Goal: Transaction & Acquisition: Purchase product/service

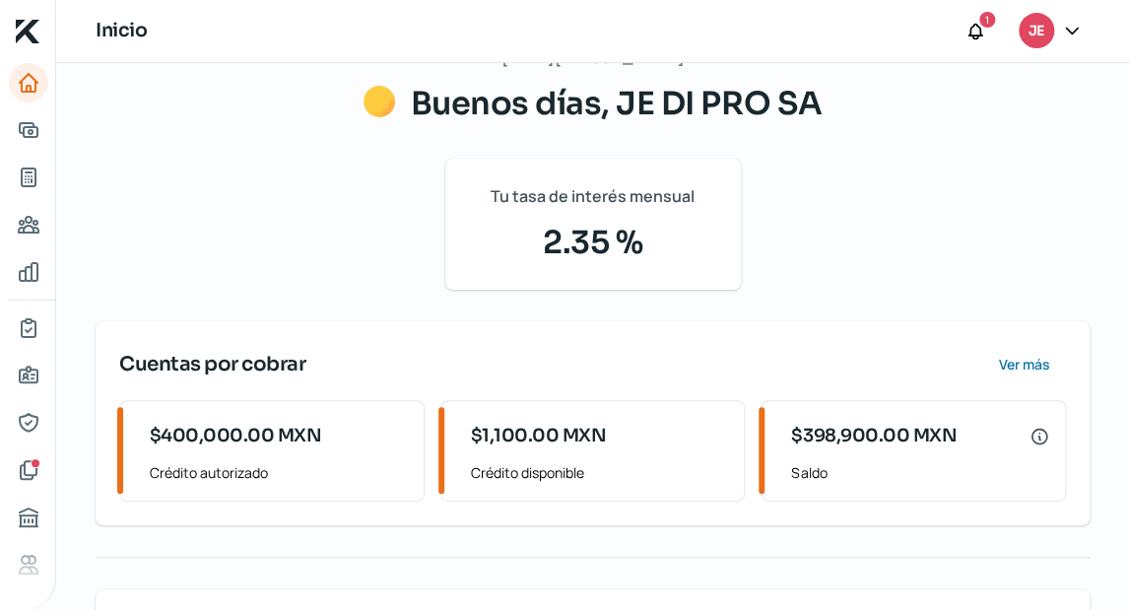
scroll to position [79, 0]
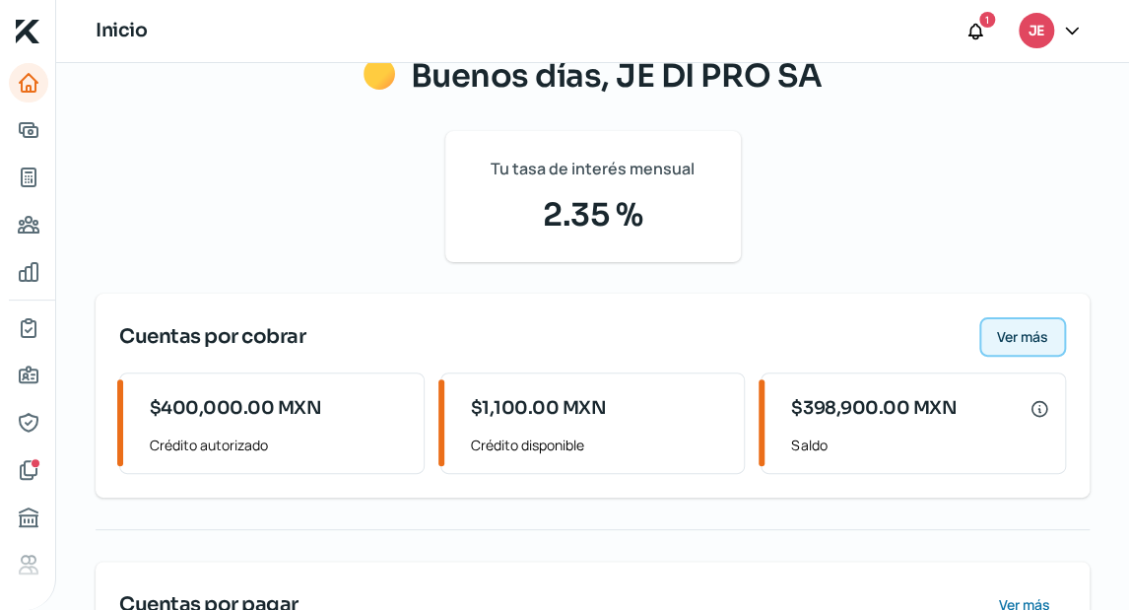
click at [1001, 333] on span "Ver más" at bounding box center [1022, 337] width 51 height 14
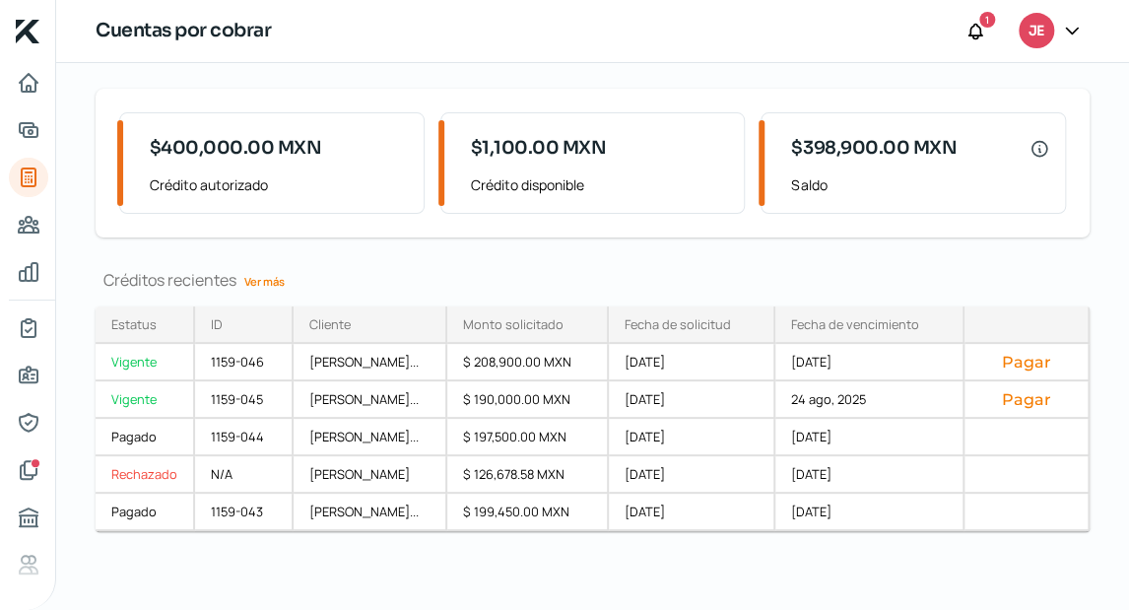
scroll to position [128, 0]
click at [1032, 381] on div "Pagar" at bounding box center [1027, 399] width 126 height 37
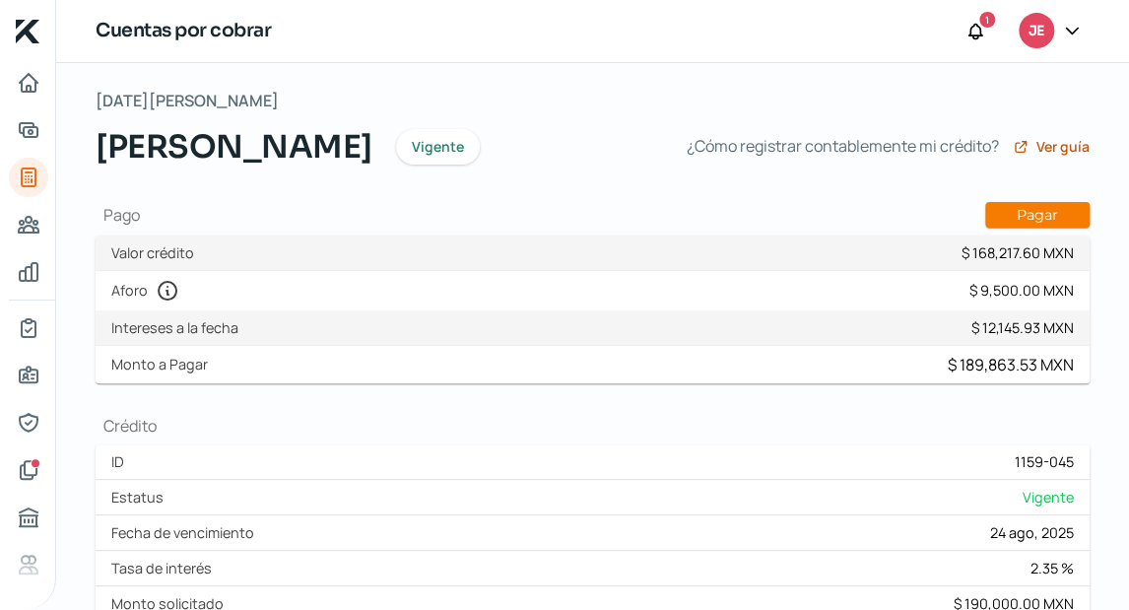
scroll to position [158, 0]
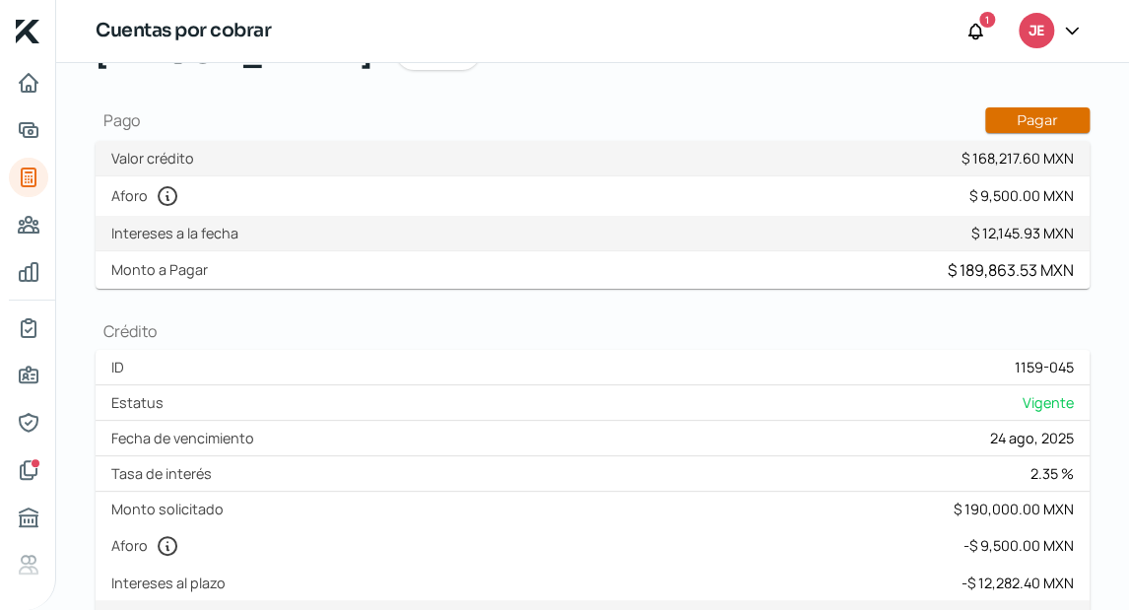
click at [1013, 133] on button "Pagar" at bounding box center [1037, 120] width 104 height 26
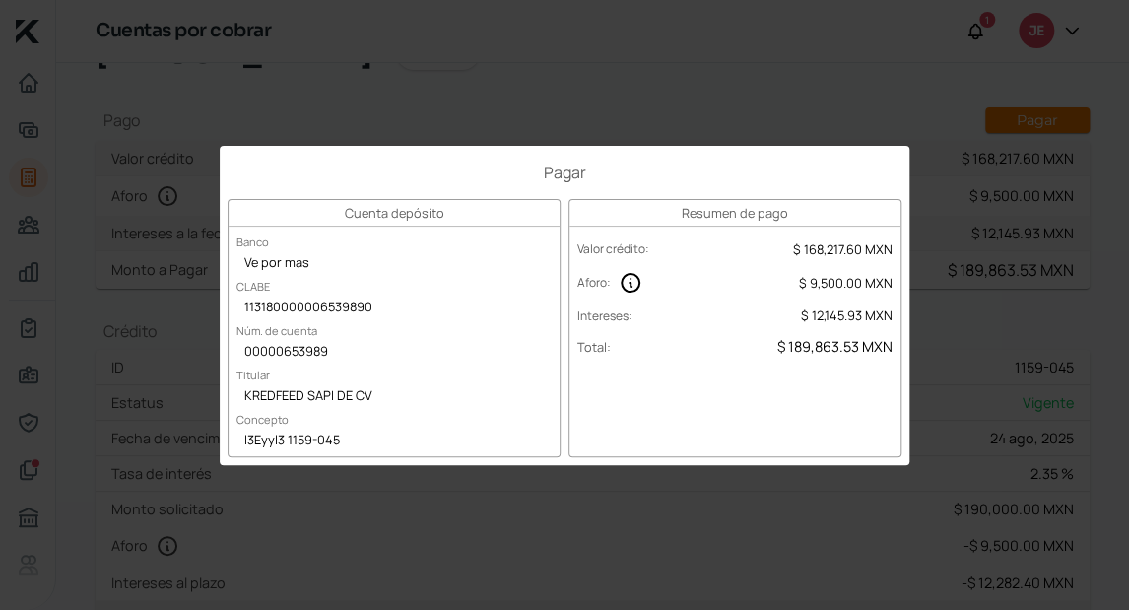
drag, startPoint x: 963, startPoint y: 382, endPoint x: 948, endPoint y: 332, distance: 52.7
click at [950, 351] on div "Pagar Cuenta depósito Banco Ve por mas CLABE 113180000006539890 Núm. de cuenta …" at bounding box center [564, 305] width 1129 height 610
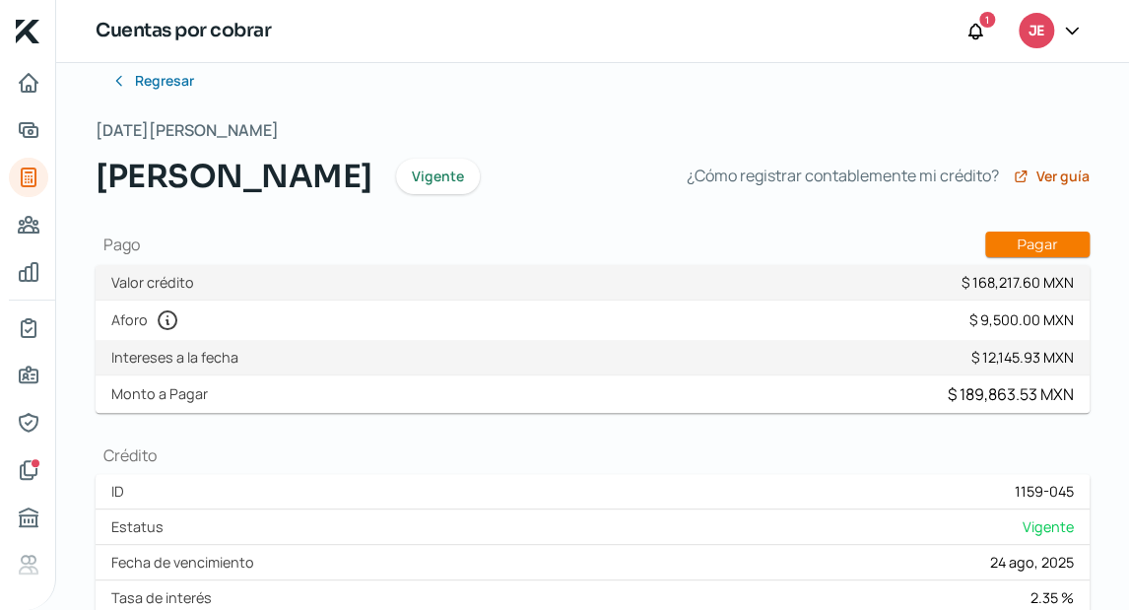
scroll to position [0, 0]
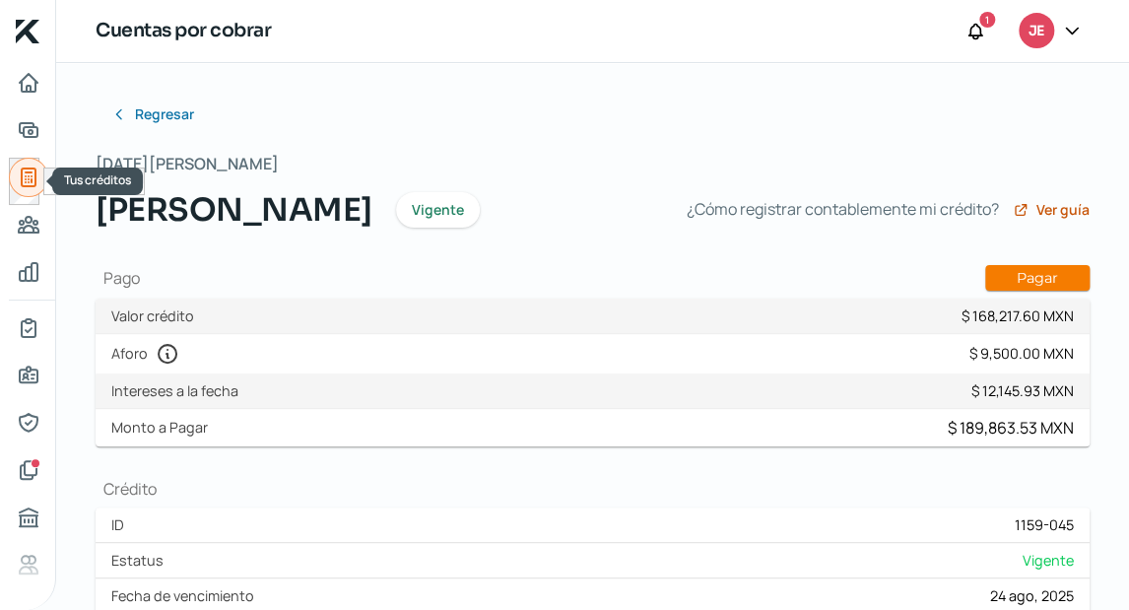
click at [35, 187] on icon "Tus créditos" at bounding box center [29, 178] width 24 height 24
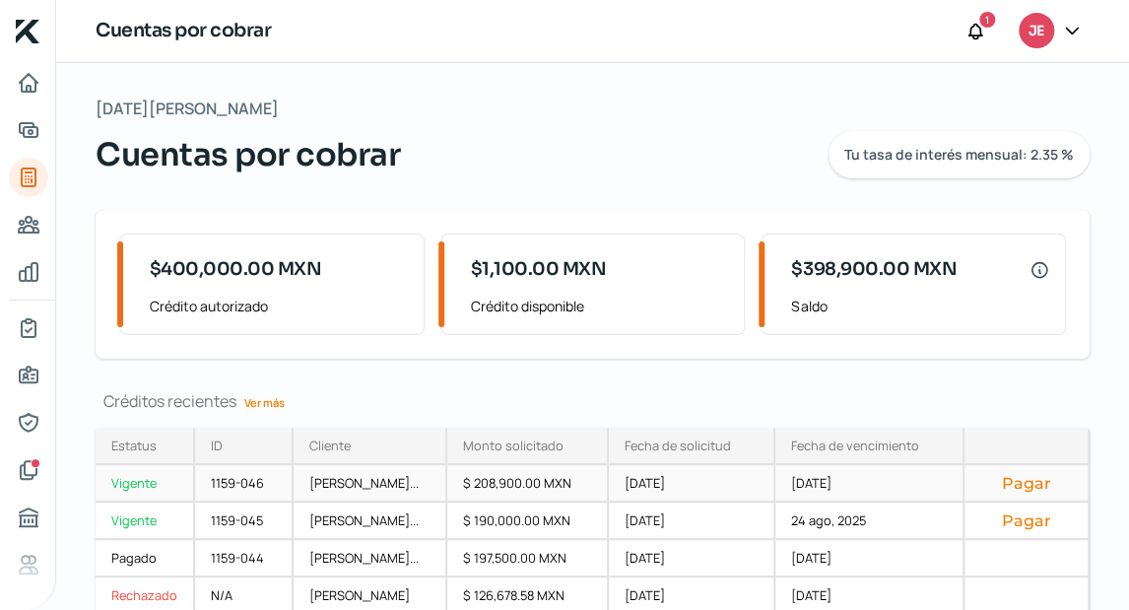
click at [1039, 480] on button "Pagar" at bounding box center [1026, 483] width 93 height 20
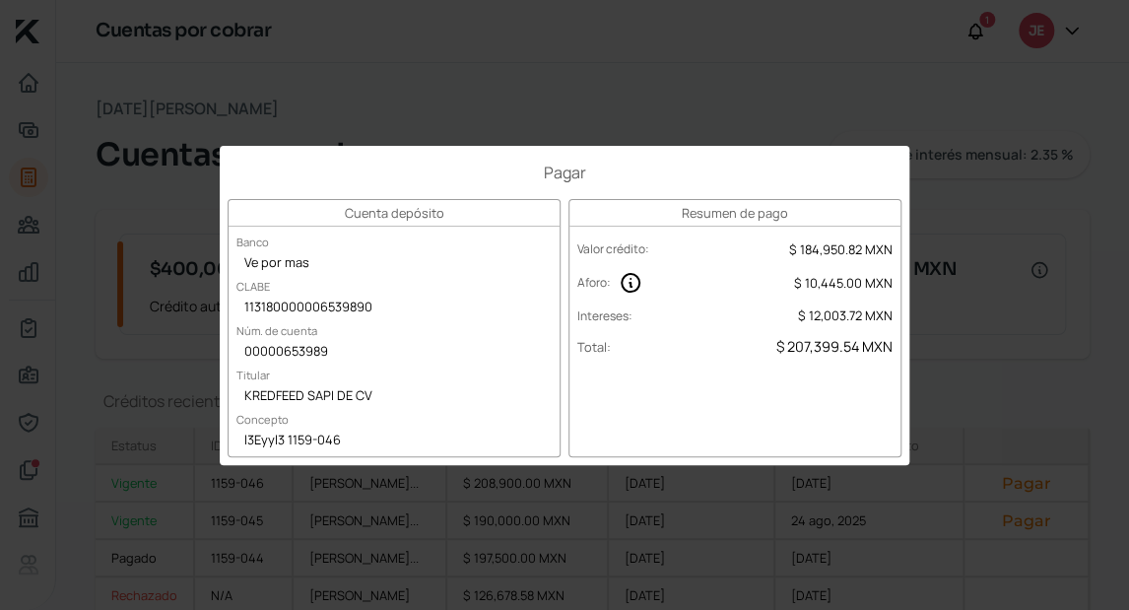
click at [1020, 390] on div "Pagar Cuenta depósito Banco Ve por mas CLABE 113180000006539890 Núm. de cuenta …" at bounding box center [564, 305] width 1129 height 610
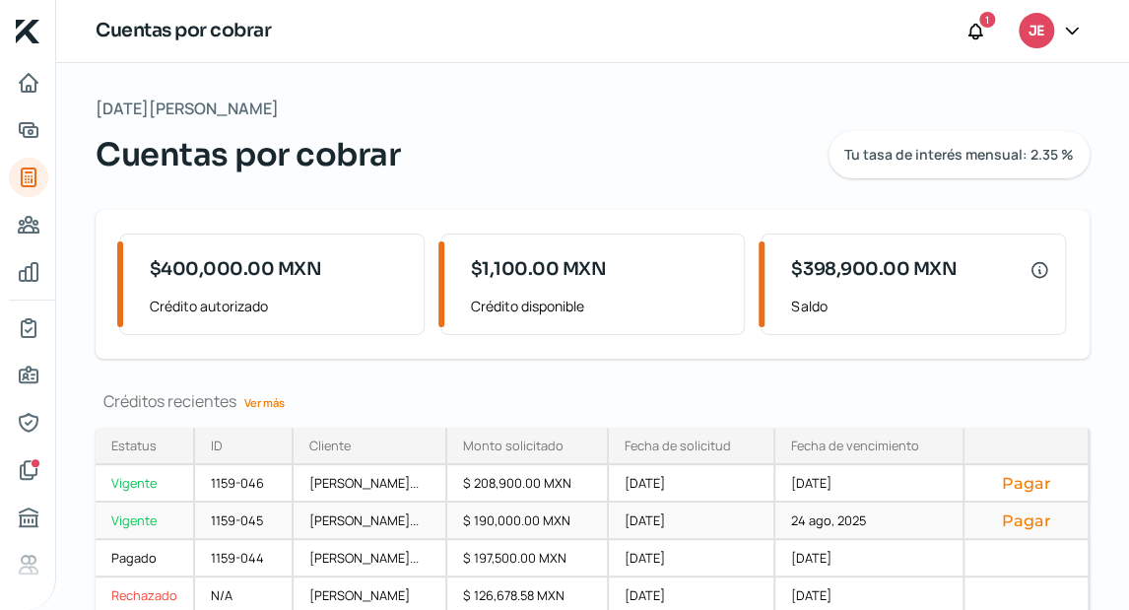
click at [1039, 516] on button "Pagar" at bounding box center [1026, 520] width 93 height 20
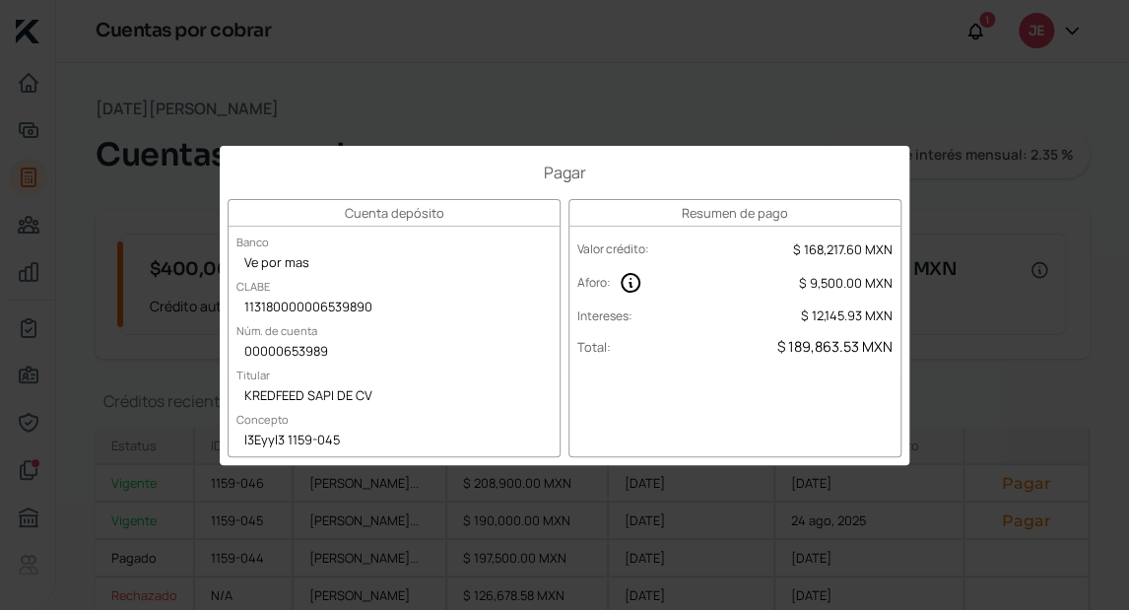
click at [981, 399] on div "Pagar Cuenta depósito Banco Ve por mas CLABE 113180000006539890 Núm. de cuenta …" at bounding box center [564, 305] width 1129 height 610
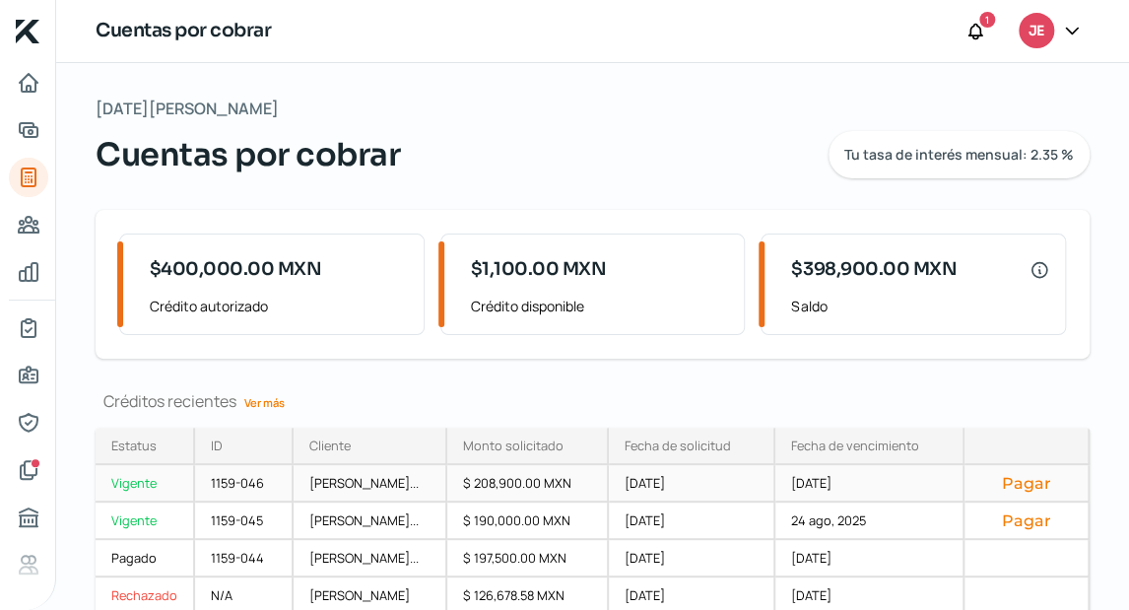
click at [1036, 483] on button "Pagar" at bounding box center [1026, 483] width 93 height 20
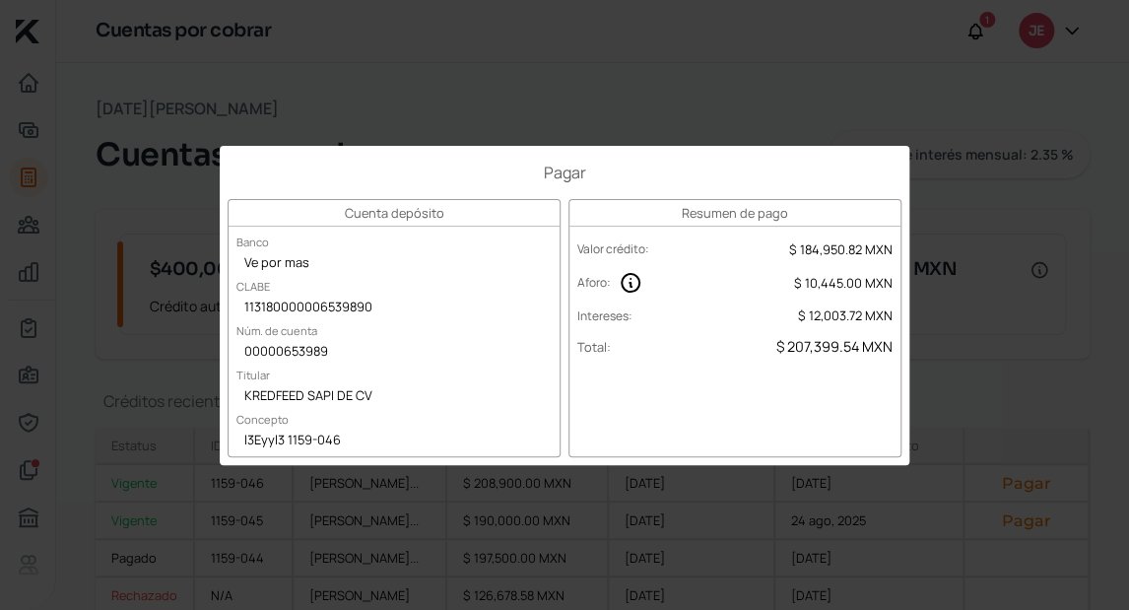
click at [971, 383] on div "Pagar Cuenta depósito Banco Ve por mas CLABE 113180000006539890 Núm. de cuenta …" at bounding box center [564, 305] width 1129 height 610
